Goal: Information Seeking & Learning: Learn about a topic

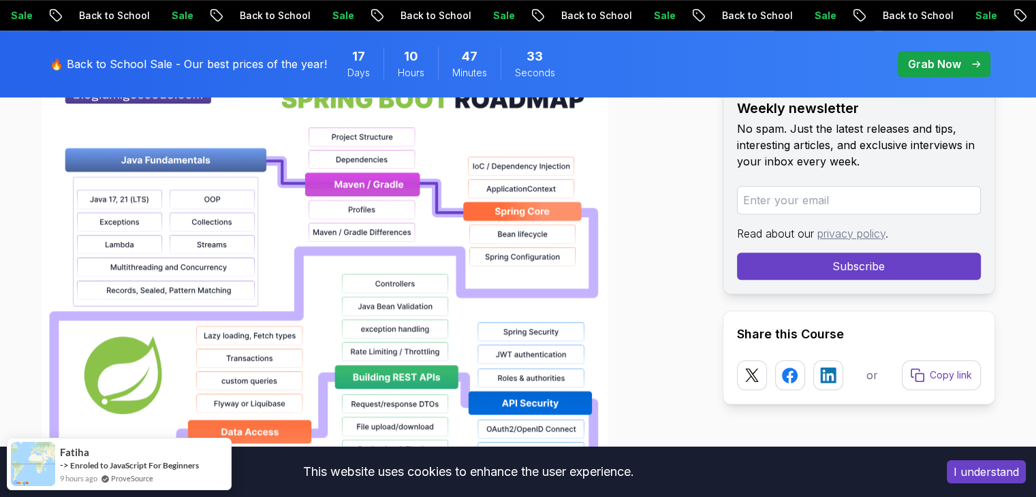
scroll to position [1049, 0]
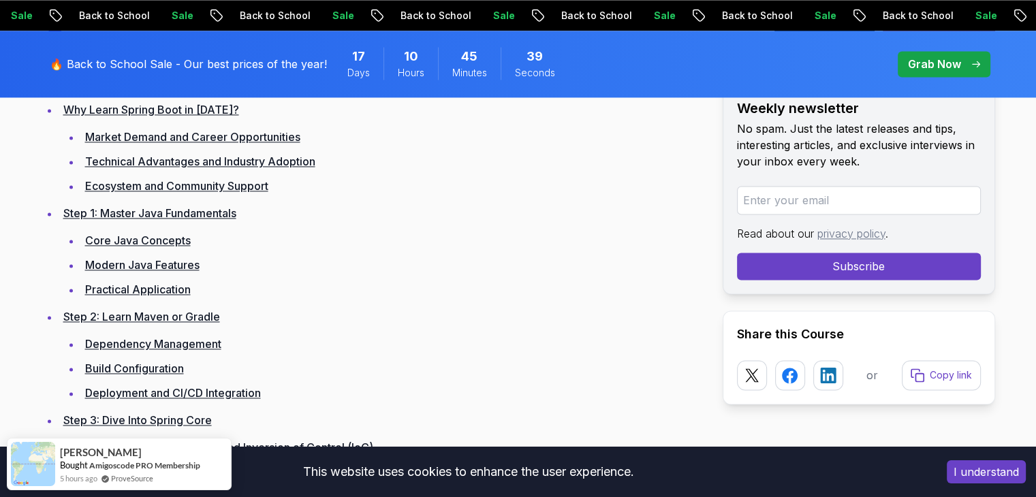
scroll to position [1953, 0]
click at [121, 238] on link "Core Java Concepts" at bounding box center [138, 239] width 106 height 14
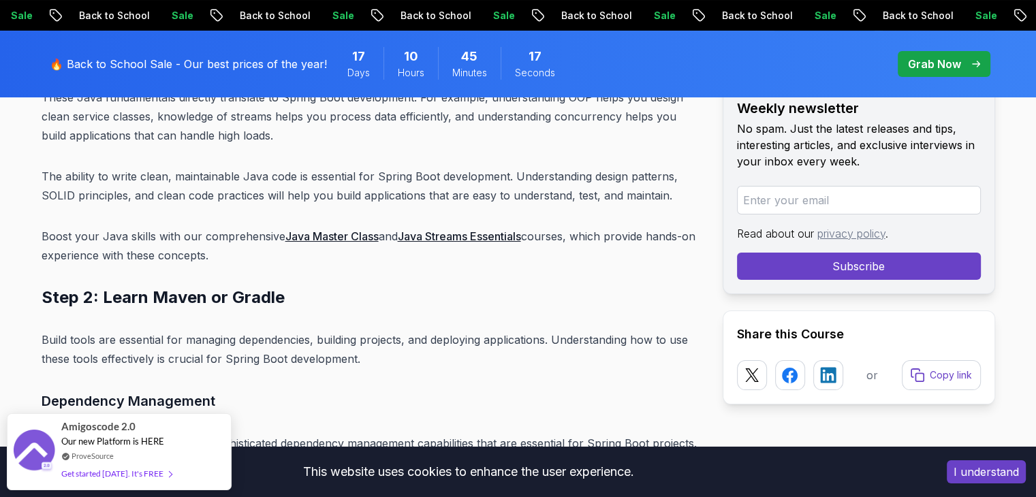
scroll to position [5305, 0]
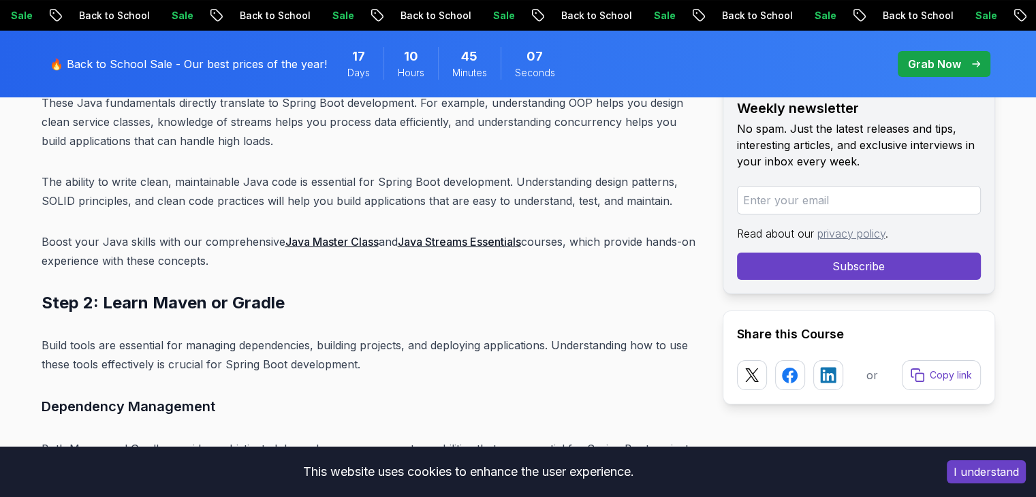
click at [338, 235] on link "Java Master Class" at bounding box center [331, 242] width 93 height 14
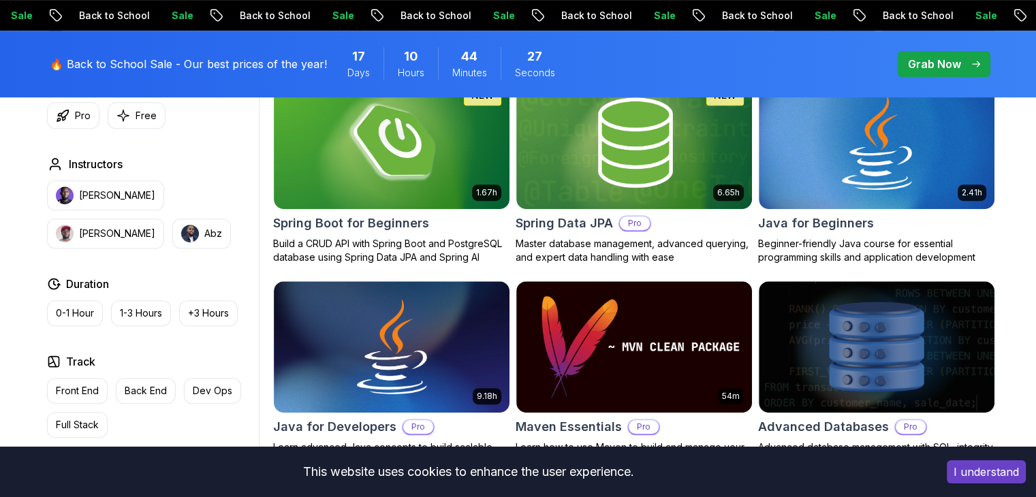
scroll to position [673, 0]
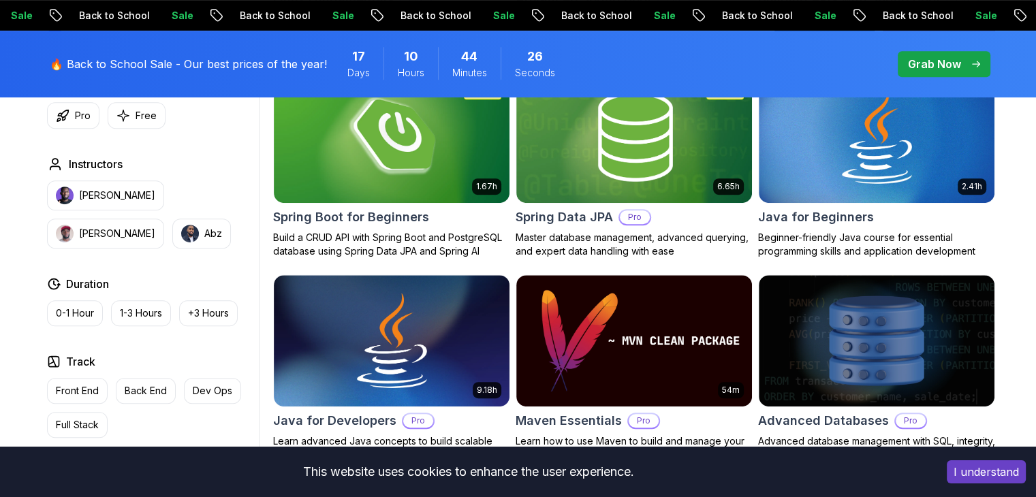
click at [559, 256] on p "Master database management, advanced querying, and expert data handling with ea…" at bounding box center [634, 244] width 237 height 27
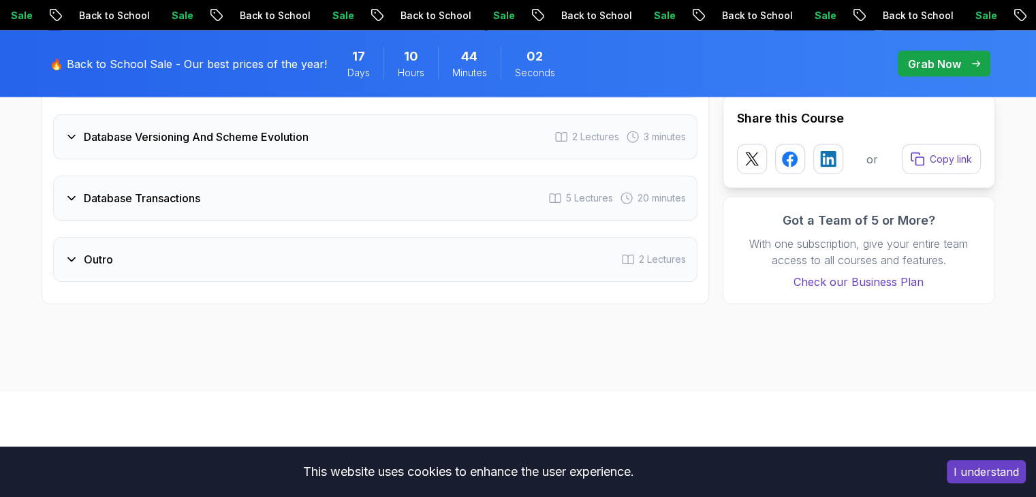
scroll to position [2973, 0]
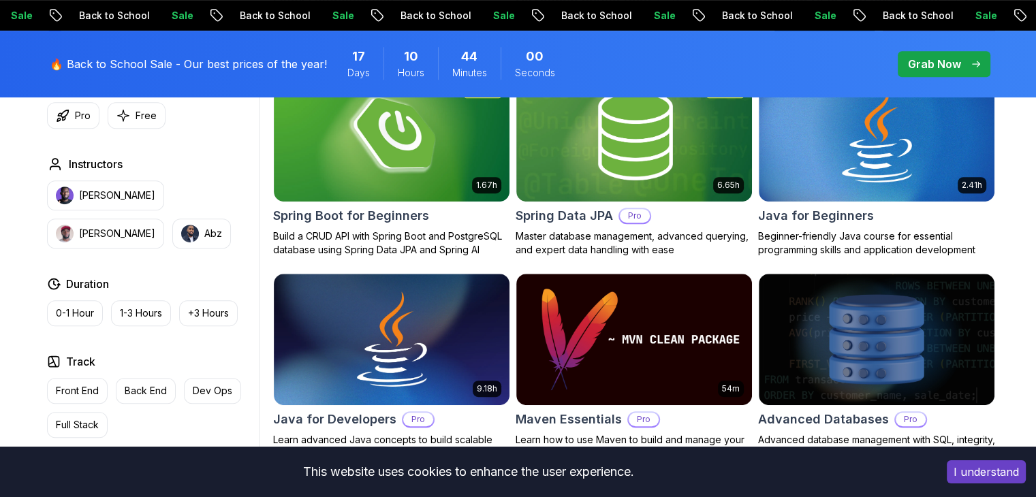
scroll to position [673, 0]
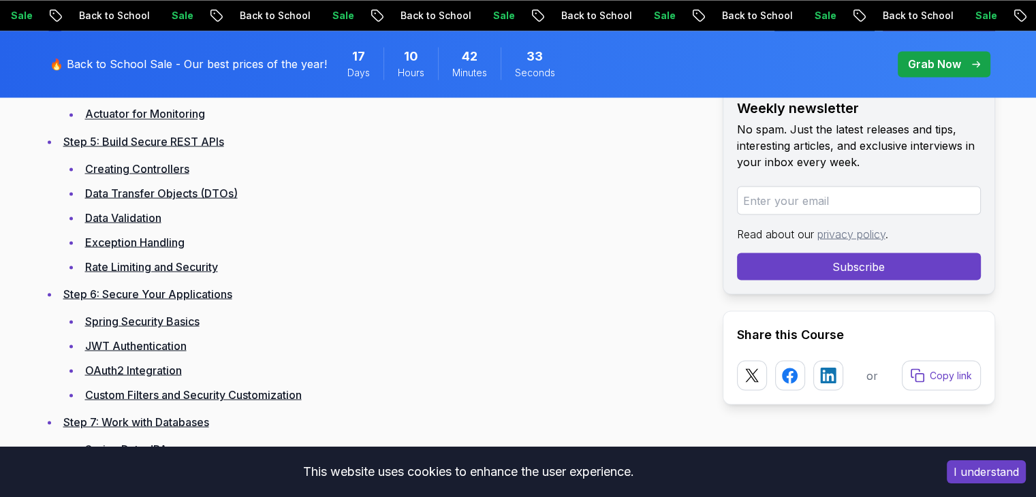
scroll to position [2466, 0]
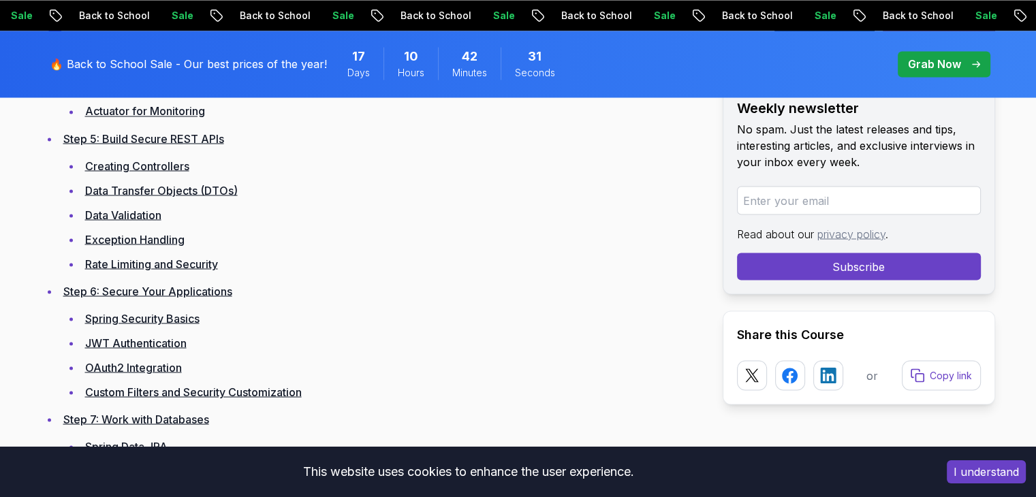
click at [374, 222] on li "Data Validation" at bounding box center [391, 214] width 620 height 19
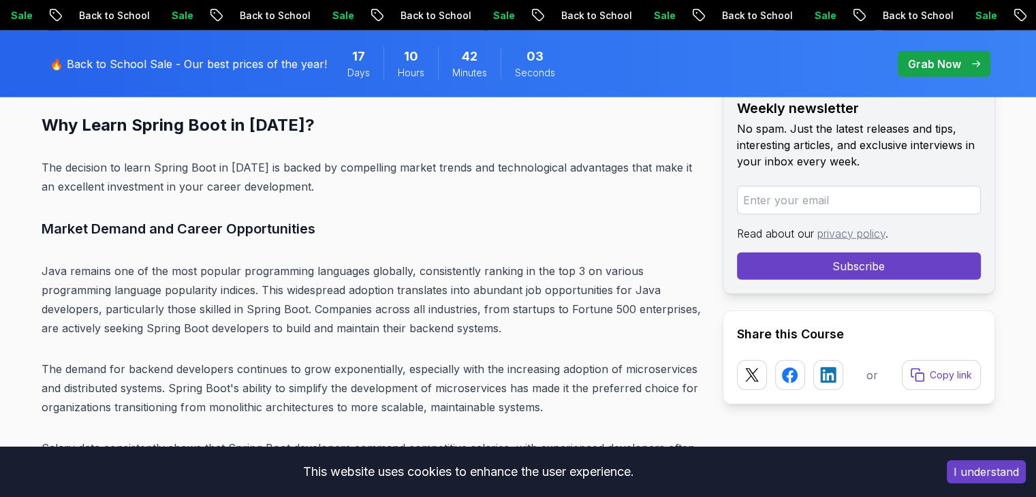
scroll to position [3571, 0]
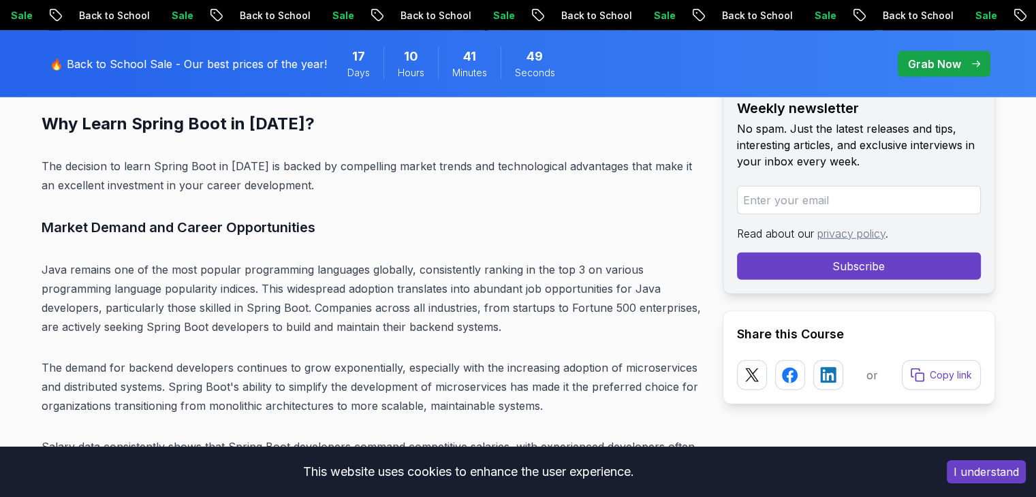
click at [374, 222] on h3 "Market Demand and Career Opportunities" at bounding box center [371, 228] width 659 height 22
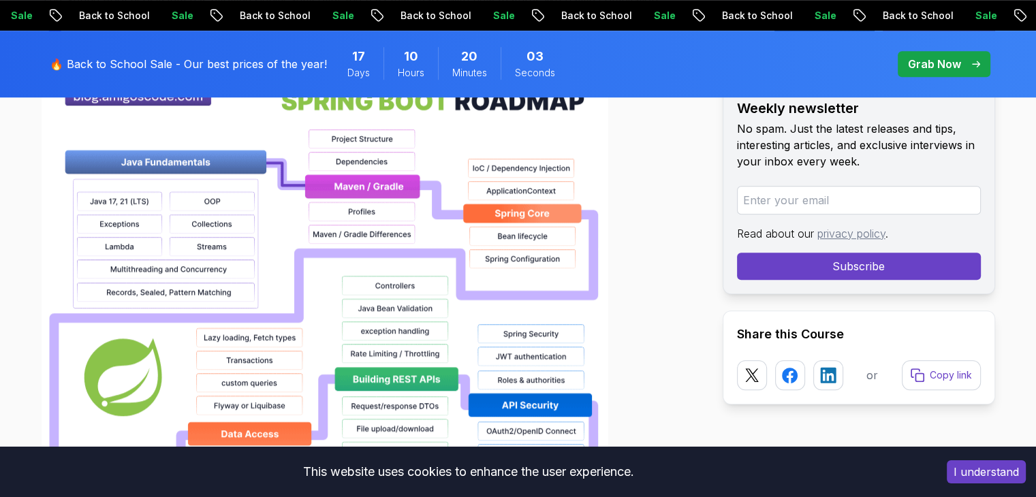
scroll to position [1046, 0]
